Goal: Information Seeking & Learning: Compare options

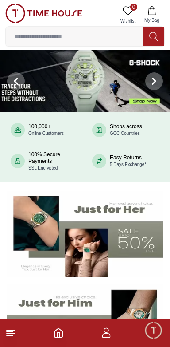
click at [159, 331] on span "Minimize live chat window" at bounding box center [153, 330] width 26 height 26
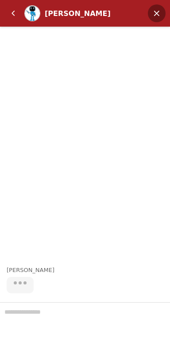
click at [157, 12] on em "Minimize" at bounding box center [157, 13] width 18 height 18
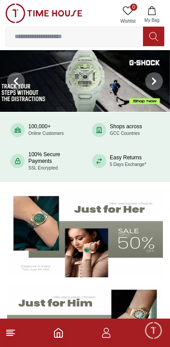
click at [109, 334] on icon "button" at bounding box center [106, 332] width 11 height 11
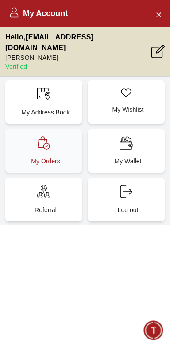
click at [18, 133] on div "My Orders" at bounding box center [43, 150] width 77 height 43
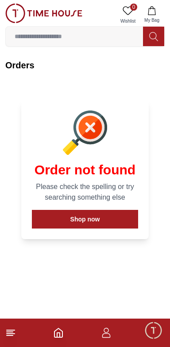
click at [91, 38] on input at bounding box center [74, 36] width 137 height 18
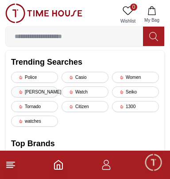
click at [27, 89] on div "[PERSON_NAME]" at bounding box center [34, 91] width 47 height 11
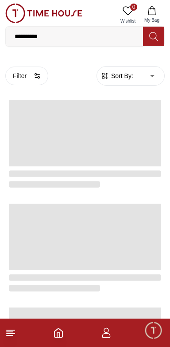
click at [60, 37] on input "**********" at bounding box center [74, 36] width 137 height 18
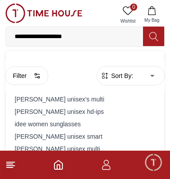
type input "**********"
click at [153, 37] on icon at bounding box center [153, 36] width 9 height 10
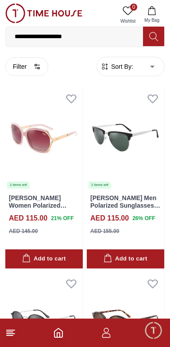
scroll to position [942, 0]
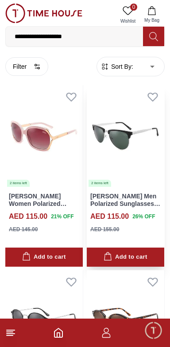
click at [141, 207] on link "[PERSON_NAME] Men Polarized Sunglasses Silver Mirror Lens - LC1026C02" at bounding box center [125, 206] width 70 height 29
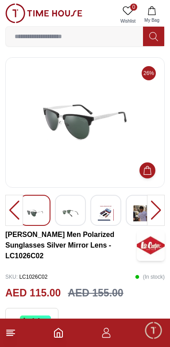
click at [160, 208] on div at bounding box center [156, 210] width 18 height 31
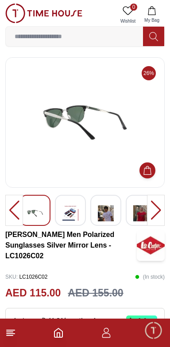
click at [159, 210] on div at bounding box center [156, 210] width 18 height 31
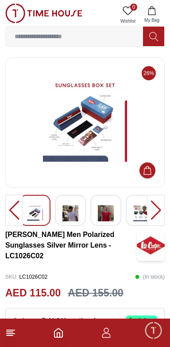
click at [157, 214] on div at bounding box center [156, 210] width 18 height 31
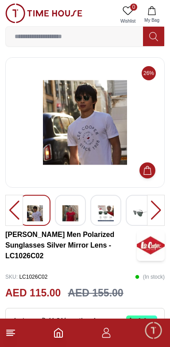
click at [158, 215] on div at bounding box center [156, 210] width 18 height 31
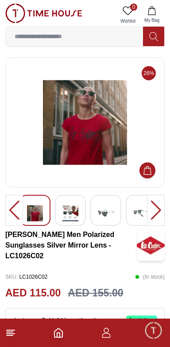
click at [157, 216] on div at bounding box center [156, 210] width 18 height 31
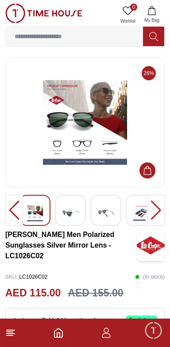
click at [160, 214] on div at bounding box center [156, 210] width 18 height 31
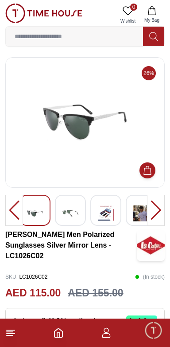
click at [158, 218] on div at bounding box center [156, 210] width 18 height 31
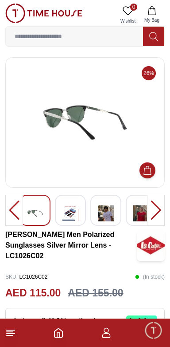
click at [159, 216] on div at bounding box center [156, 210] width 18 height 31
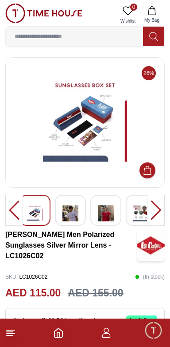
click at [110, 173] on img at bounding box center [85, 122] width 144 height 115
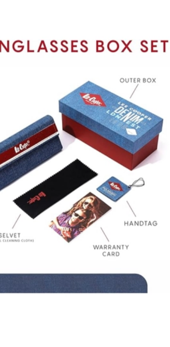
click at [115, 208] on div at bounding box center [141, 173] width 57 height 347
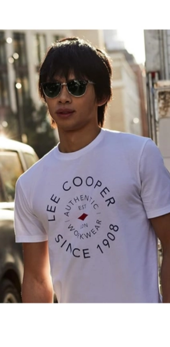
click at [116, 207] on div at bounding box center [141, 173] width 57 height 347
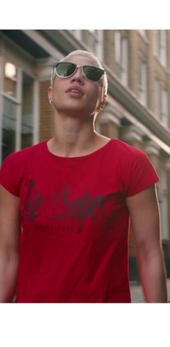
click at [130, 195] on div at bounding box center [141, 173] width 57 height 347
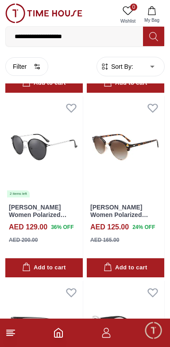
scroll to position [1117, 0]
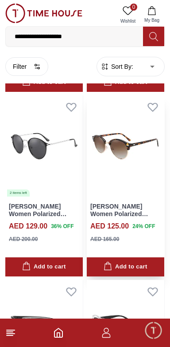
click at [141, 214] on link "[PERSON_NAME] Women Polarized Sunglasses Brown Mirror Lens - LC1012C03" at bounding box center [119, 221] width 58 height 37
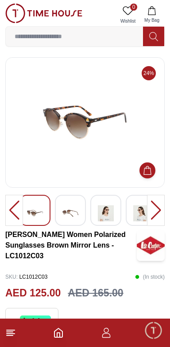
click at [159, 203] on div at bounding box center [156, 210] width 18 height 31
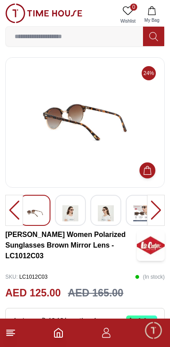
click at [159, 208] on div at bounding box center [156, 210] width 18 height 31
click at [158, 211] on div at bounding box center [156, 210] width 18 height 31
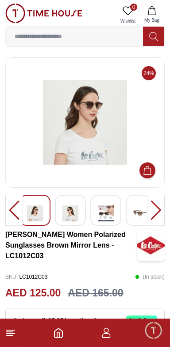
click at [156, 211] on div at bounding box center [156, 210] width 18 height 31
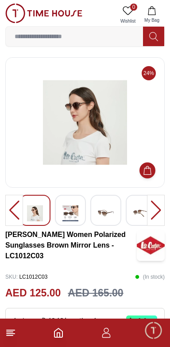
click at [157, 210] on div at bounding box center [156, 210] width 18 height 31
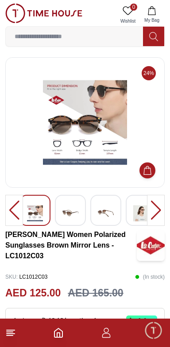
click at [158, 211] on div at bounding box center [156, 210] width 18 height 31
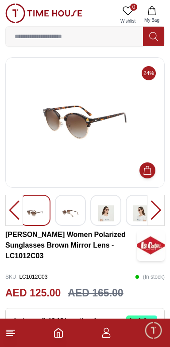
click at [159, 215] on div at bounding box center [156, 210] width 18 height 31
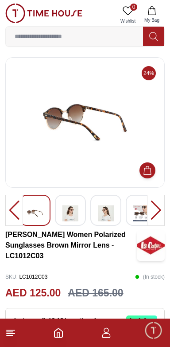
click at [156, 212] on div at bounding box center [156, 210] width 18 height 31
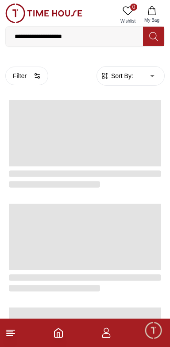
scroll to position [1117, 0]
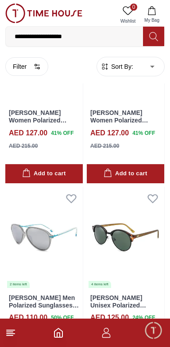
scroll to position [2870, 0]
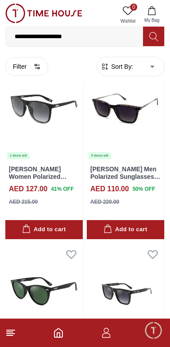
scroll to position [3740, 0]
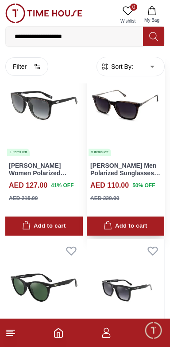
click at [139, 168] on link "[PERSON_NAME] Men Polarized Sunglasses BROWN STRIPE Mirror Lens - LC1003C01" at bounding box center [125, 176] width 70 height 29
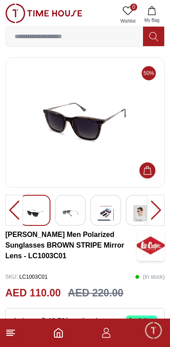
click at [103, 213] on img at bounding box center [106, 213] width 16 height 22
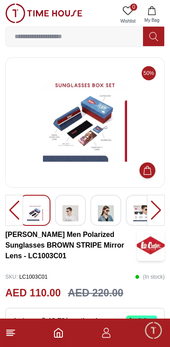
click at [157, 212] on div at bounding box center [156, 210] width 18 height 31
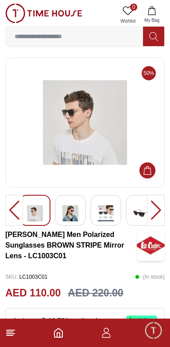
click at [156, 211] on div at bounding box center [156, 210] width 18 height 31
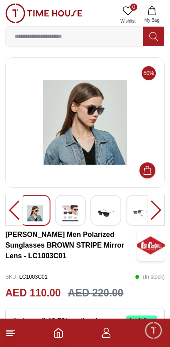
click at [156, 213] on div at bounding box center [156, 210] width 18 height 31
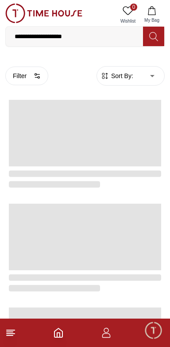
scroll to position [1408, 0]
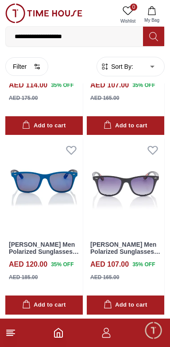
scroll to position [4561, 0]
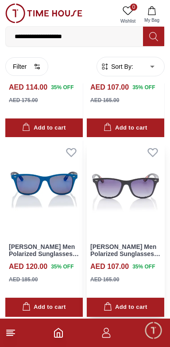
click at [123, 254] on link "[PERSON_NAME] Men Polarized Sunglasses Gradient Grey Mirror Lens - LC1215C01" at bounding box center [125, 257] width 70 height 29
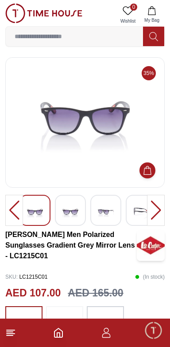
click at [159, 212] on div at bounding box center [156, 210] width 18 height 31
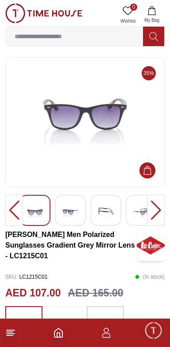
click at [158, 211] on div at bounding box center [156, 210] width 18 height 31
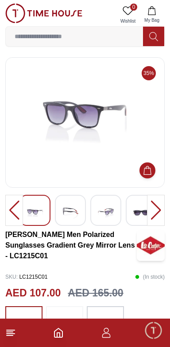
click at [160, 208] on div at bounding box center [156, 210] width 18 height 31
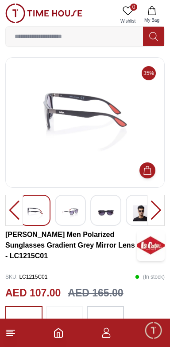
click at [158, 211] on div at bounding box center [156, 210] width 18 height 31
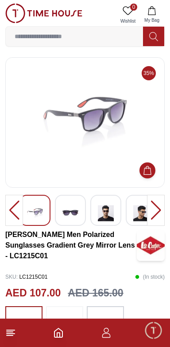
click at [157, 214] on div at bounding box center [156, 210] width 18 height 31
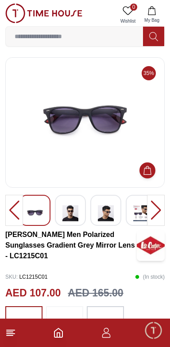
click at [157, 214] on div at bounding box center [156, 210] width 18 height 31
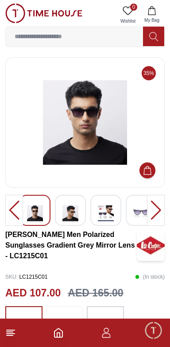
click at [158, 213] on div at bounding box center [156, 210] width 18 height 31
click at [157, 211] on div at bounding box center [156, 210] width 18 height 31
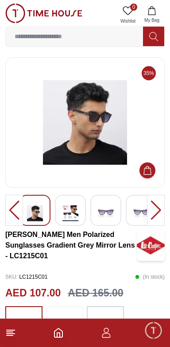
click at [159, 208] on div at bounding box center [156, 210] width 18 height 31
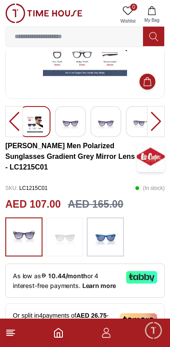
scroll to position [86, 0]
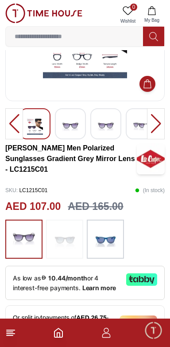
click at [78, 244] on div at bounding box center [64, 238] width 37 height 39
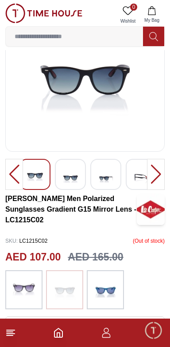
scroll to position [23, 0]
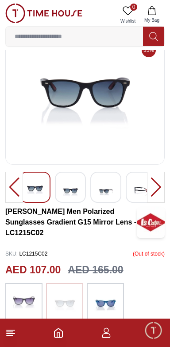
click at [158, 191] on div at bounding box center [156, 187] width 18 height 31
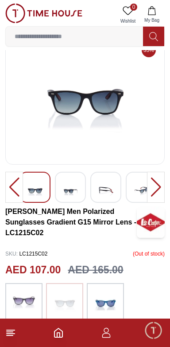
click at [33, 299] on img at bounding box center [24, 302] width 22 height 30
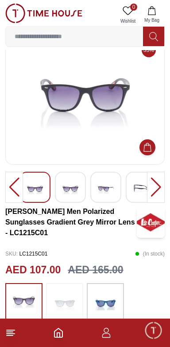
click at [162, 187] on div at bounding box center [156, 187] width 18 height 31
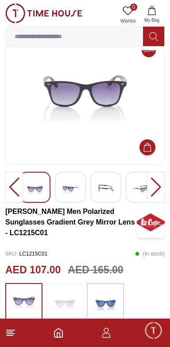
click at [160, 190] on div at bounding box center [156, 187] width 18 height 31
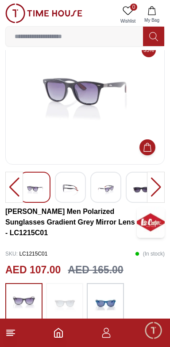
click at [159, 188] on div at bounding box center [156, 187] width 18 height 31
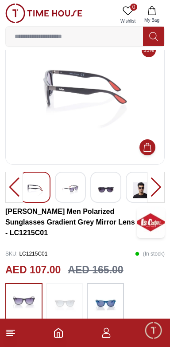
click at [159, 186] on div at bounding box center [156, 187] width 18 height 31
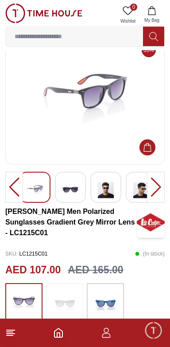
click at [68, 300] on img at bounding box center [65, 302] width 22 height 30
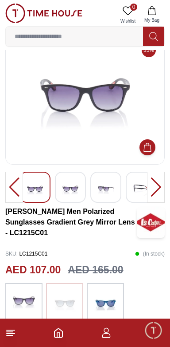
click at [71, 301] on img at bounding box center [65, 302] width 22 height 30
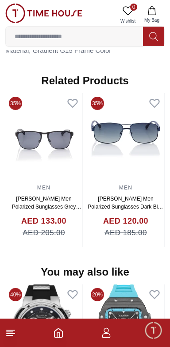
scroll to position [693, 0]
click at [109, 332] on icon "button" at bounding box center [106, 332] width 11 height 11
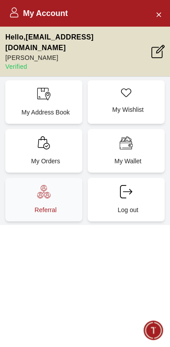
click at [55, 205] on p "Referral" at bounding box center [45, 209] width 66 height 9
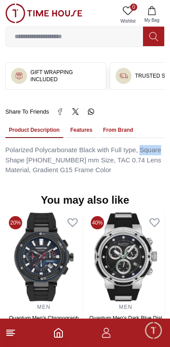
scroll to position [573, 0]
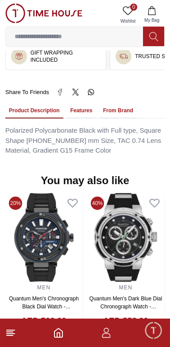
scroll to position [23, 0]
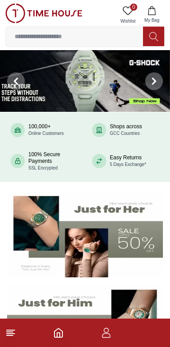
click at [105, 332] on icon "button" at bounding box center [106, 332] width 11 height 11
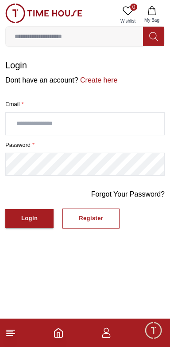
click at [139, 126] on input "text" at bounding box center [85, 124] width 159 height 22
type input "**********"
click at [46, 217] on button "Login" at bounding box center [29, 218] width 48 height 19
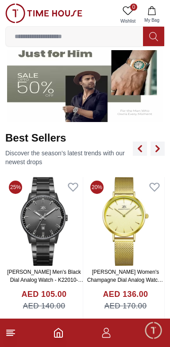
scroll to position [249, 0]
click at [107, 330] on icon "button" at bounding box center [106, 332] width 11 height 11
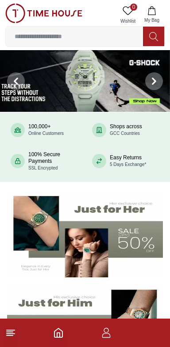
click at [47, 82] on img at bounding box center [85, 81] width 170 height 62
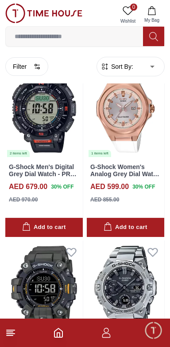
scroll to position [284, 0]
